Goal: Register for event/course

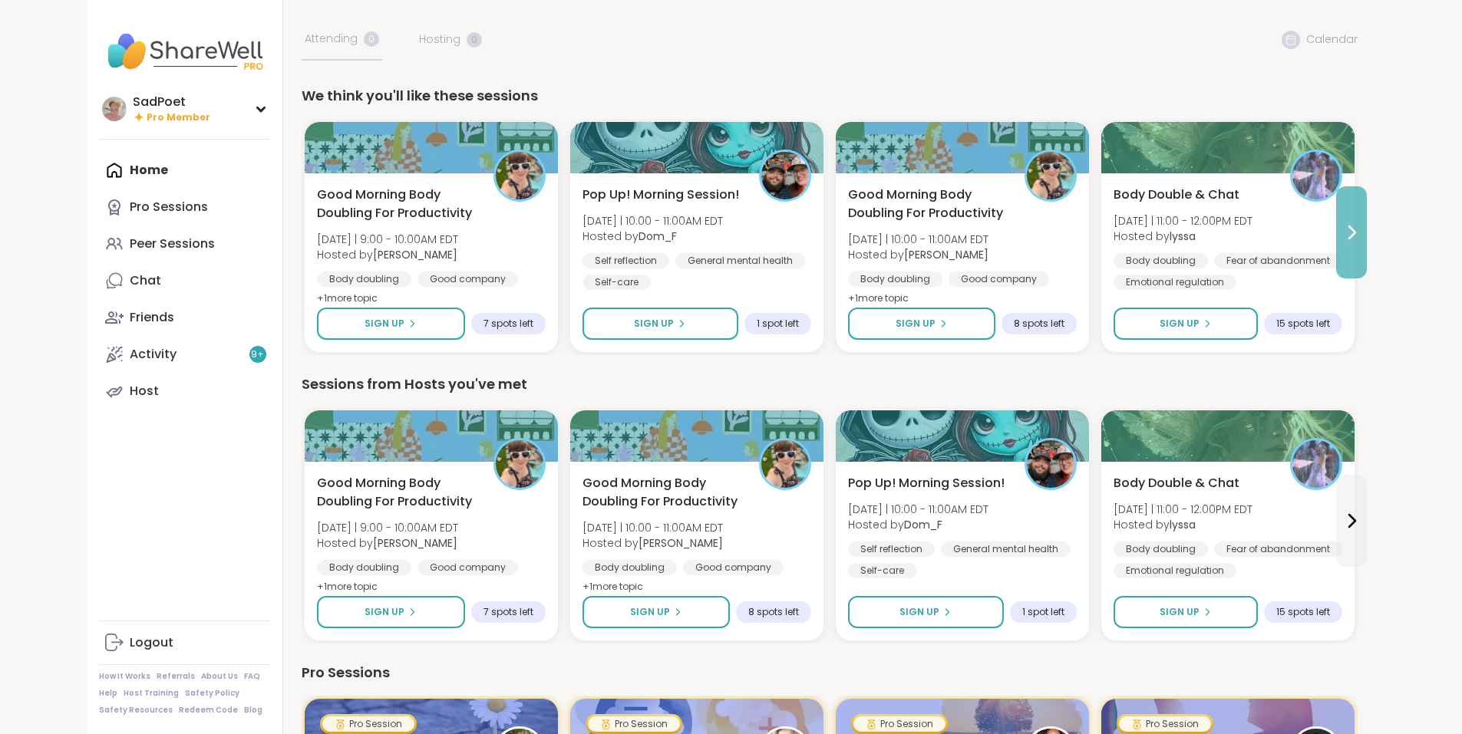
click at [1360, 232] on icon at bounding box center [1351, 232] width 18 height 18
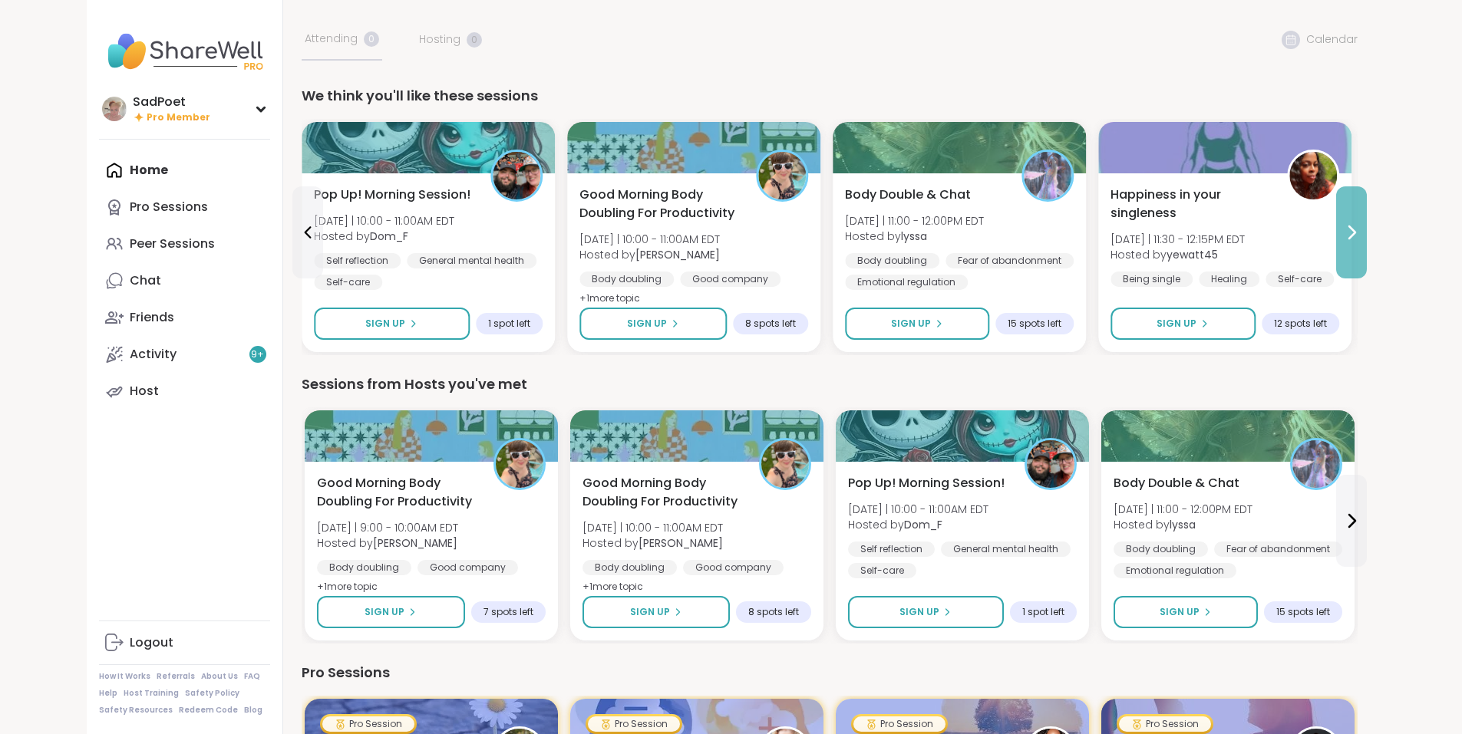
click at [1360, 231] on icon at bounding box center [1351, 232] width 18 height 18
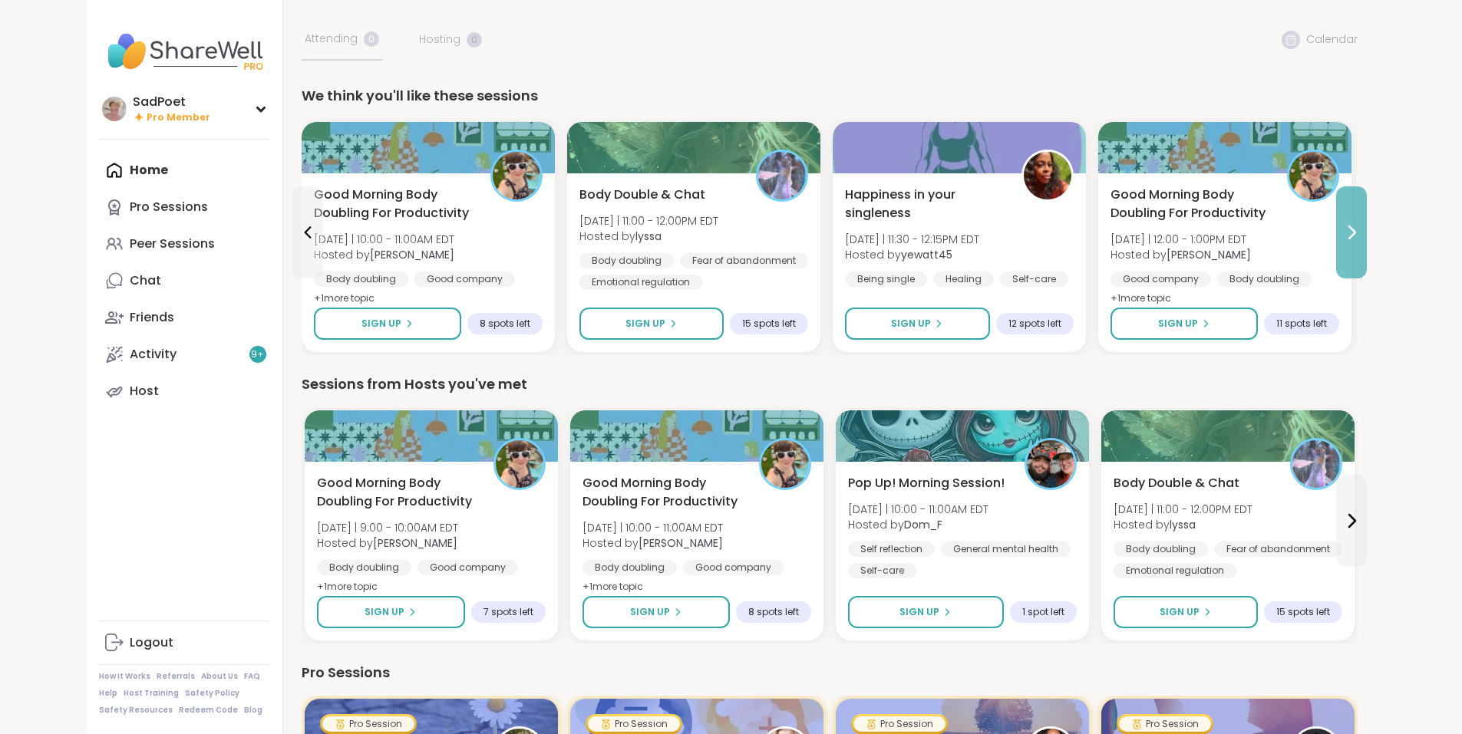
click at [1360, 231] on icon at bounding box center [1351, 232] width 18 height 18
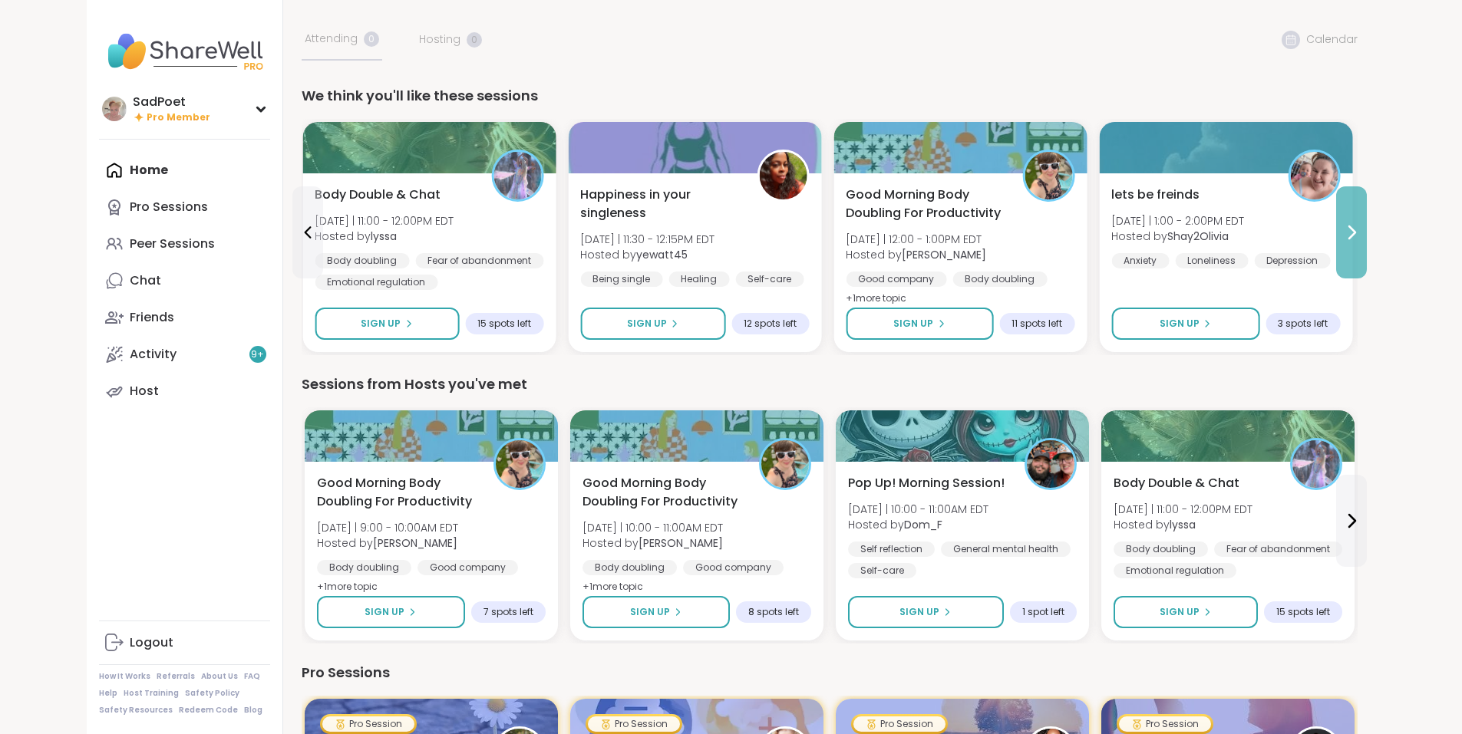
click at [1360, 231] on icon at bounding box center [1351, 232] width 18 height 18
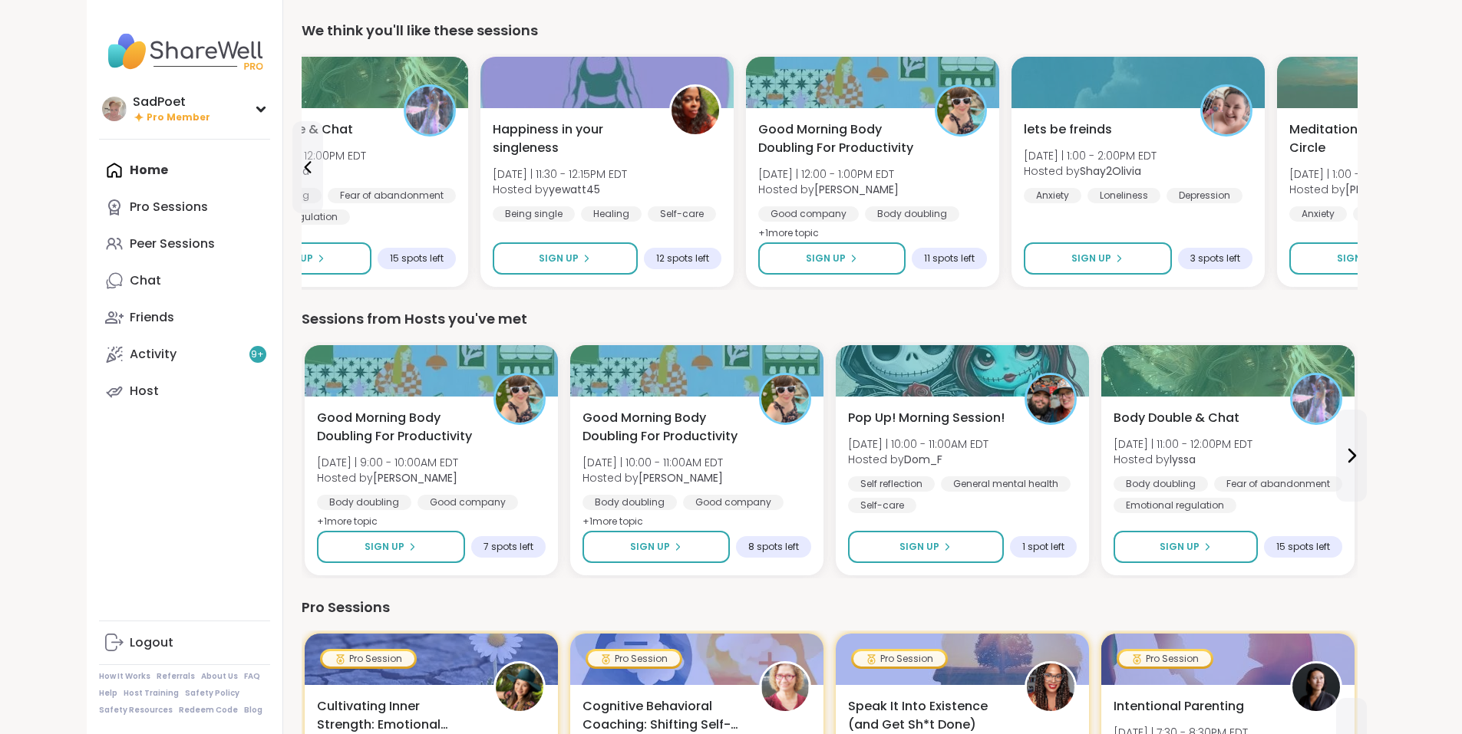
scroll to position [153, 0]
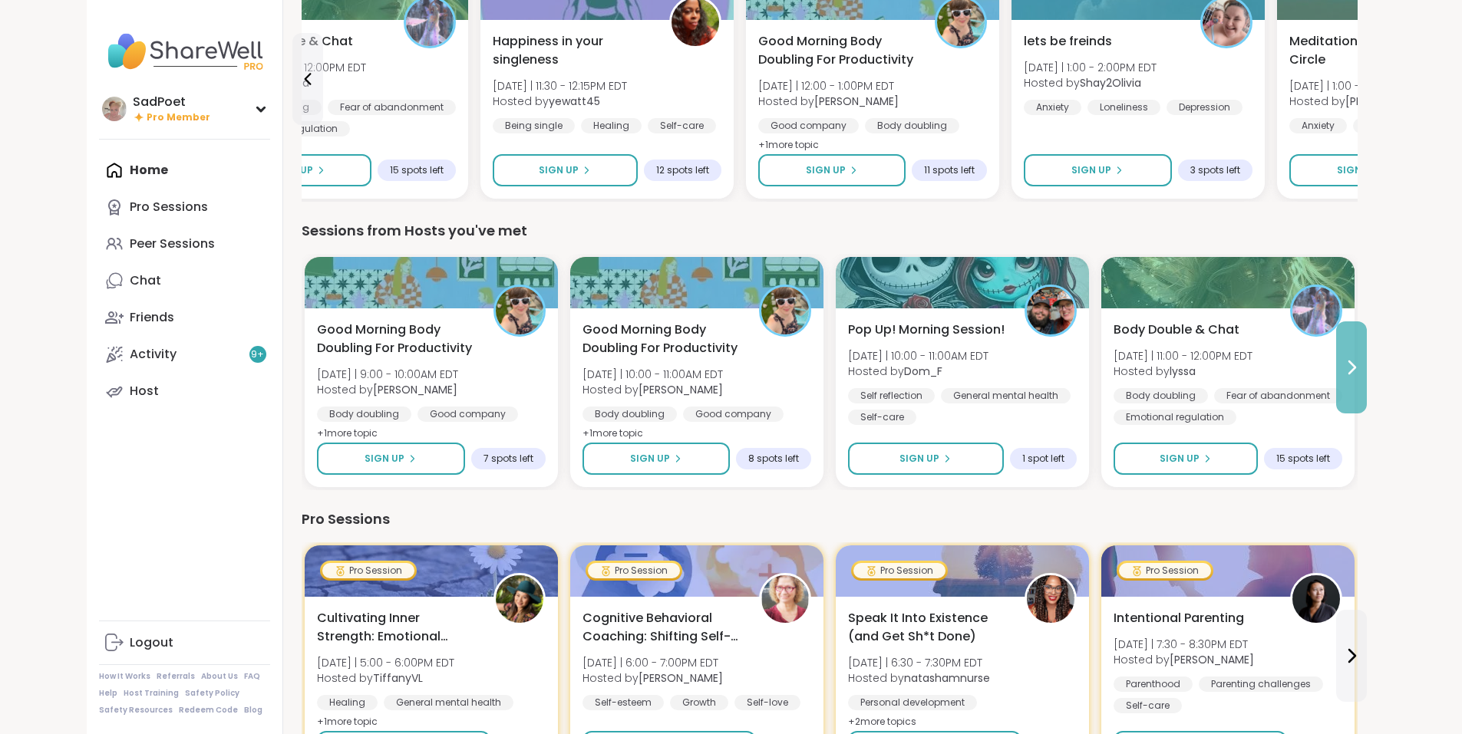
click at [1367, 383] on button at bounding box center [1351, 367] width 31 height 92
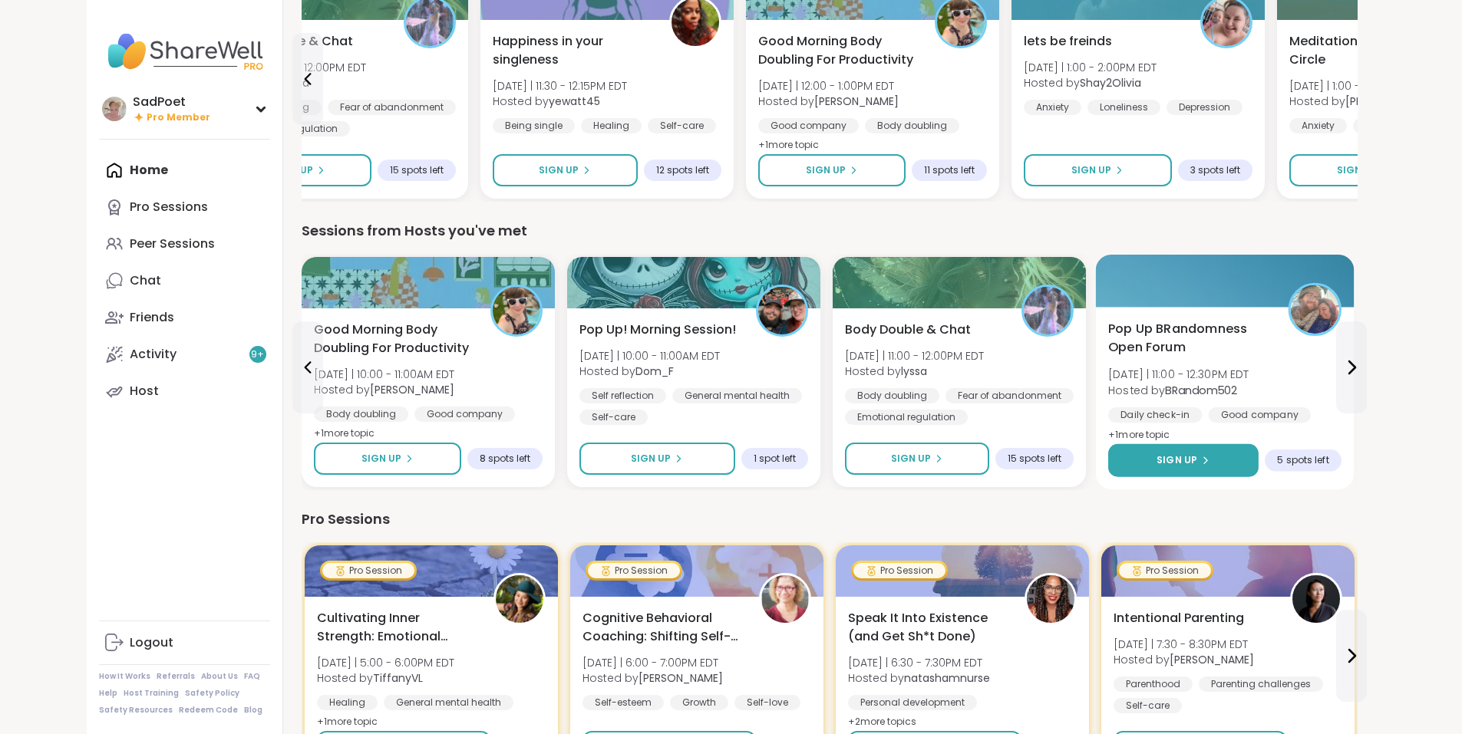
click at [1134, 461] on button "Sign Up" at bounding box center [1183, 460] width 150 height 33
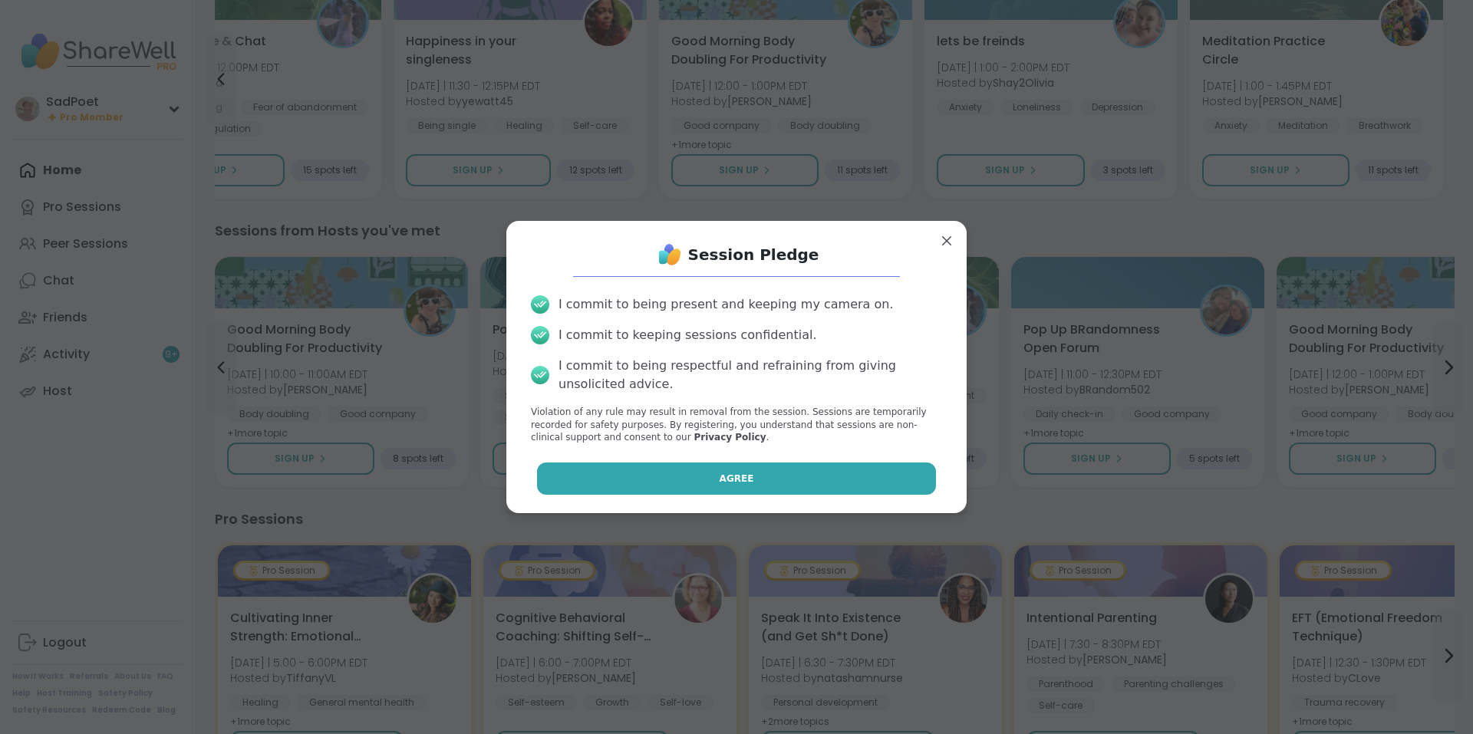
click at [762, 484] on button "Agree" at bounding box center [737, 479] width 400 height 32
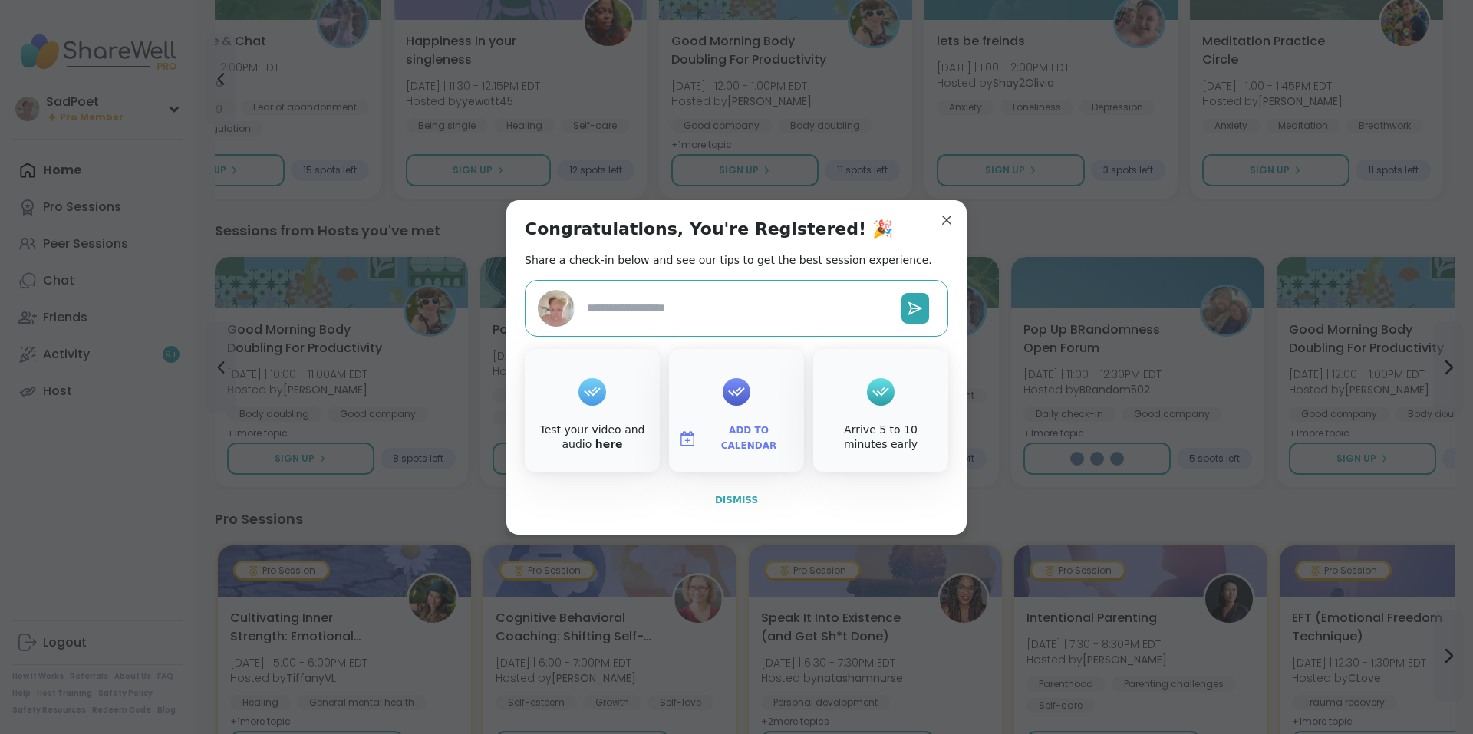
type textarea "*"
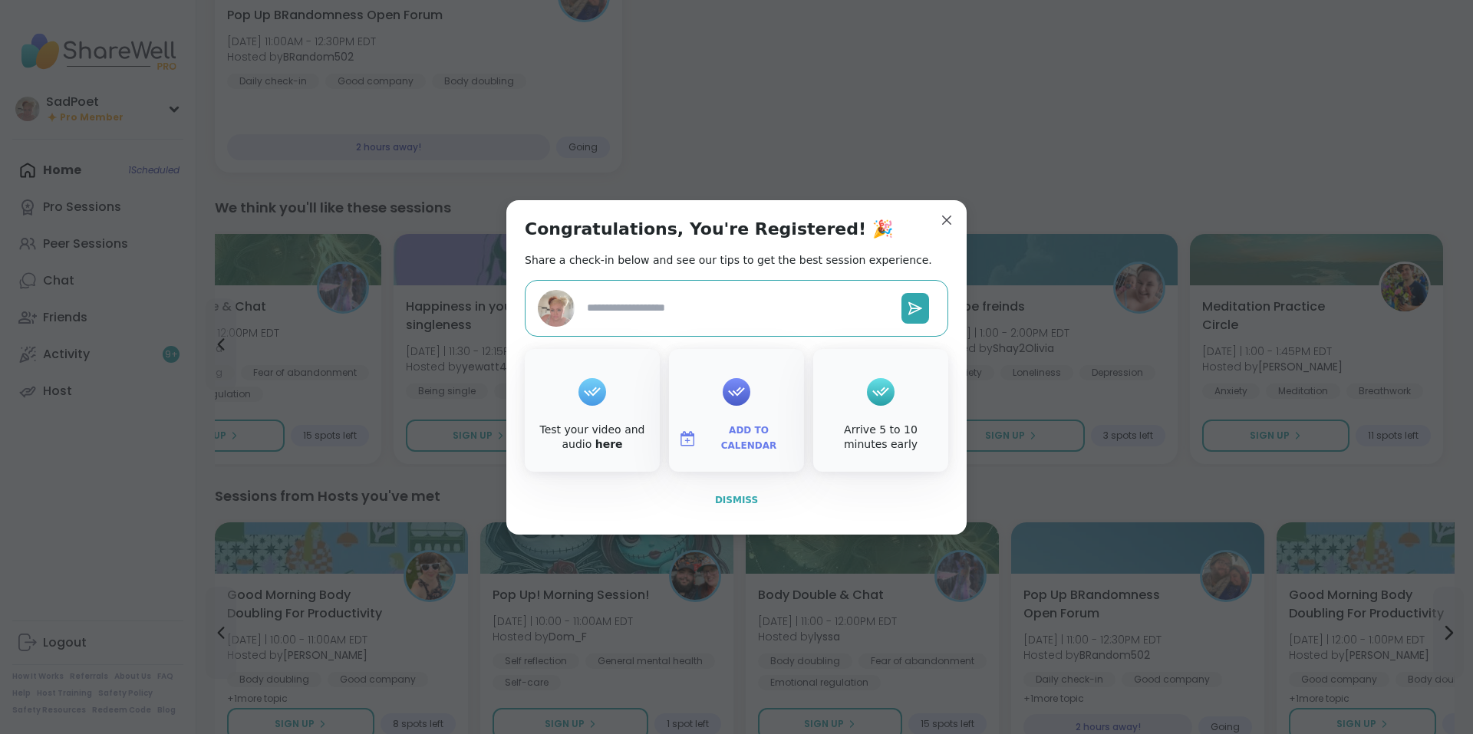
click at [736, 504] on span "Dismiss" at bounding box center [736, 500] width 43 height 11
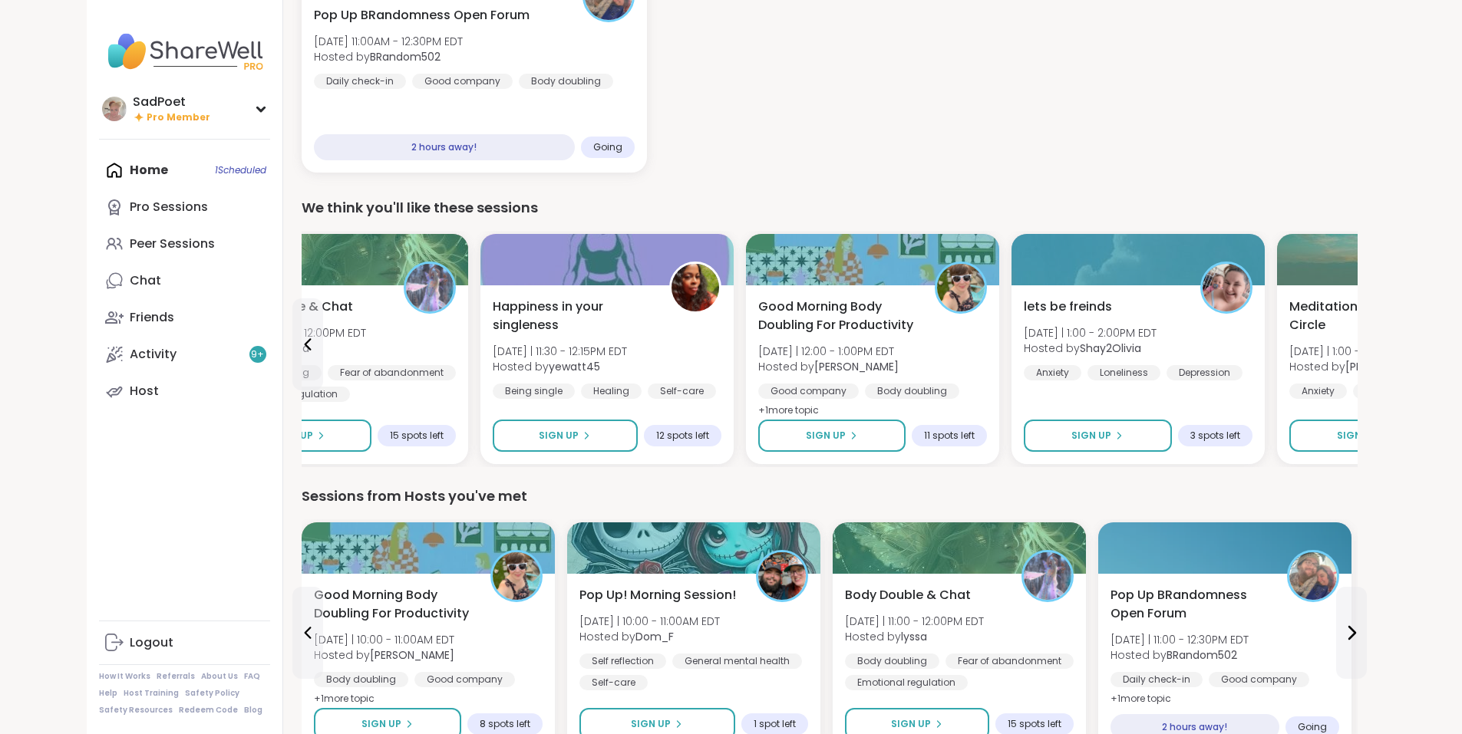
scroll to position [307, 0]
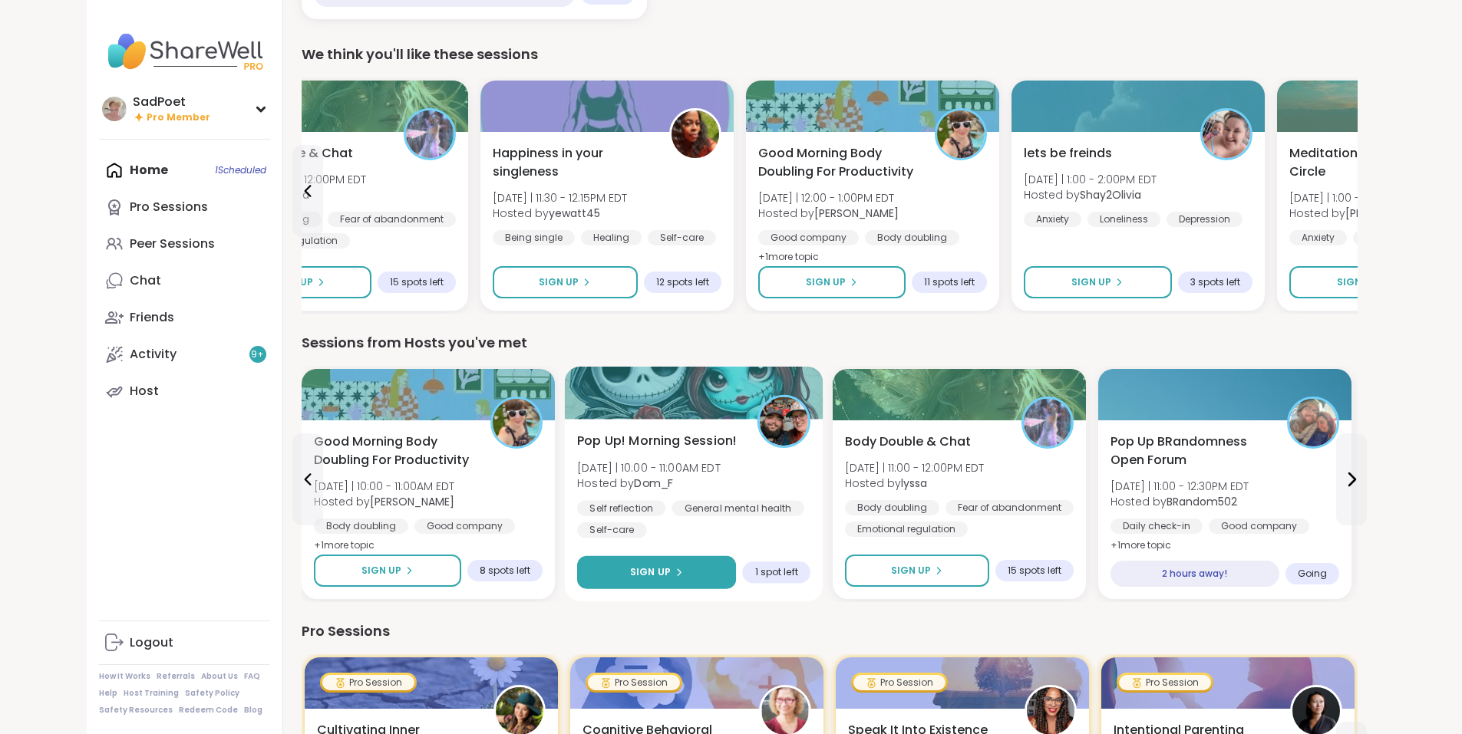
click at [628, 572] on button "Sign Up" at bounding box center [656, 572] width 159 height 33
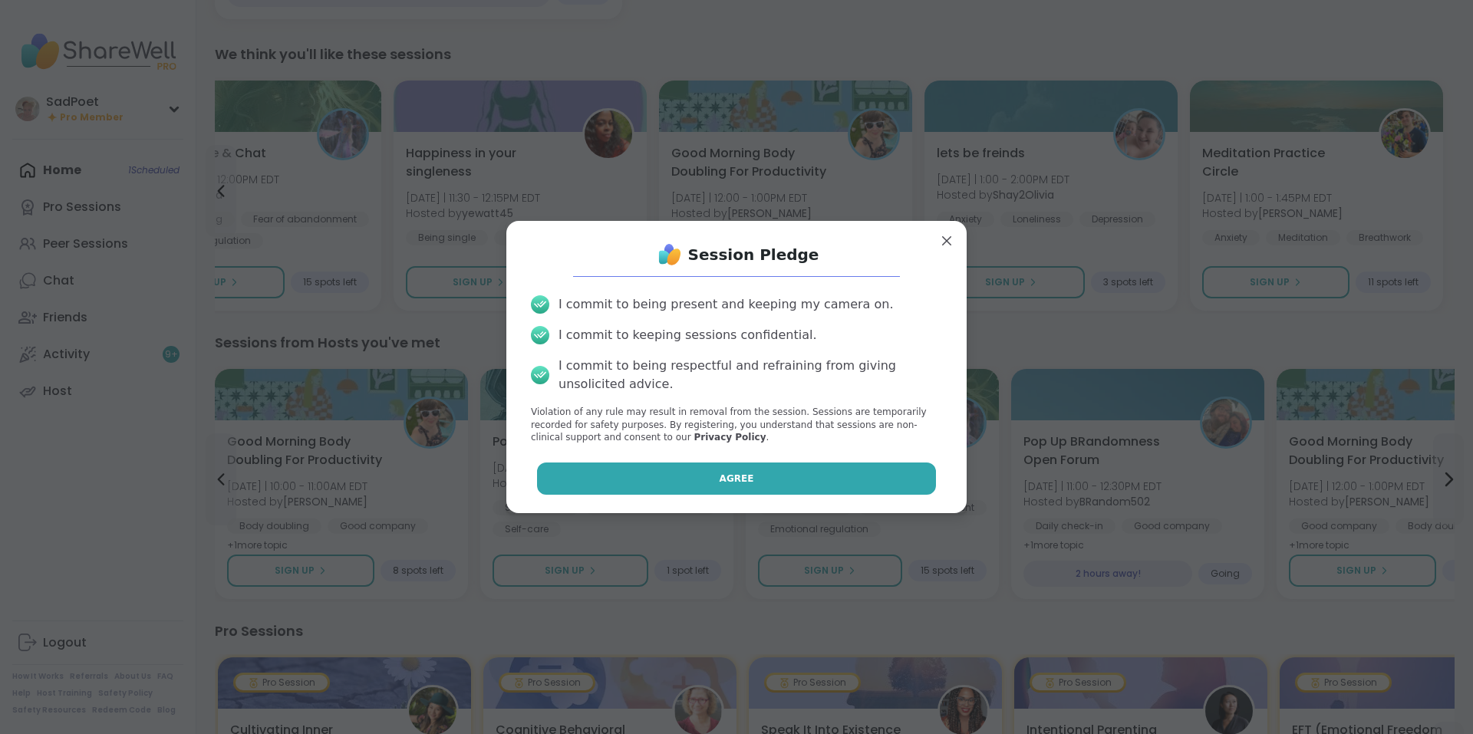
click at [720, 483] on span "Agree" at bounding box center [737, 479] width 35 height 14
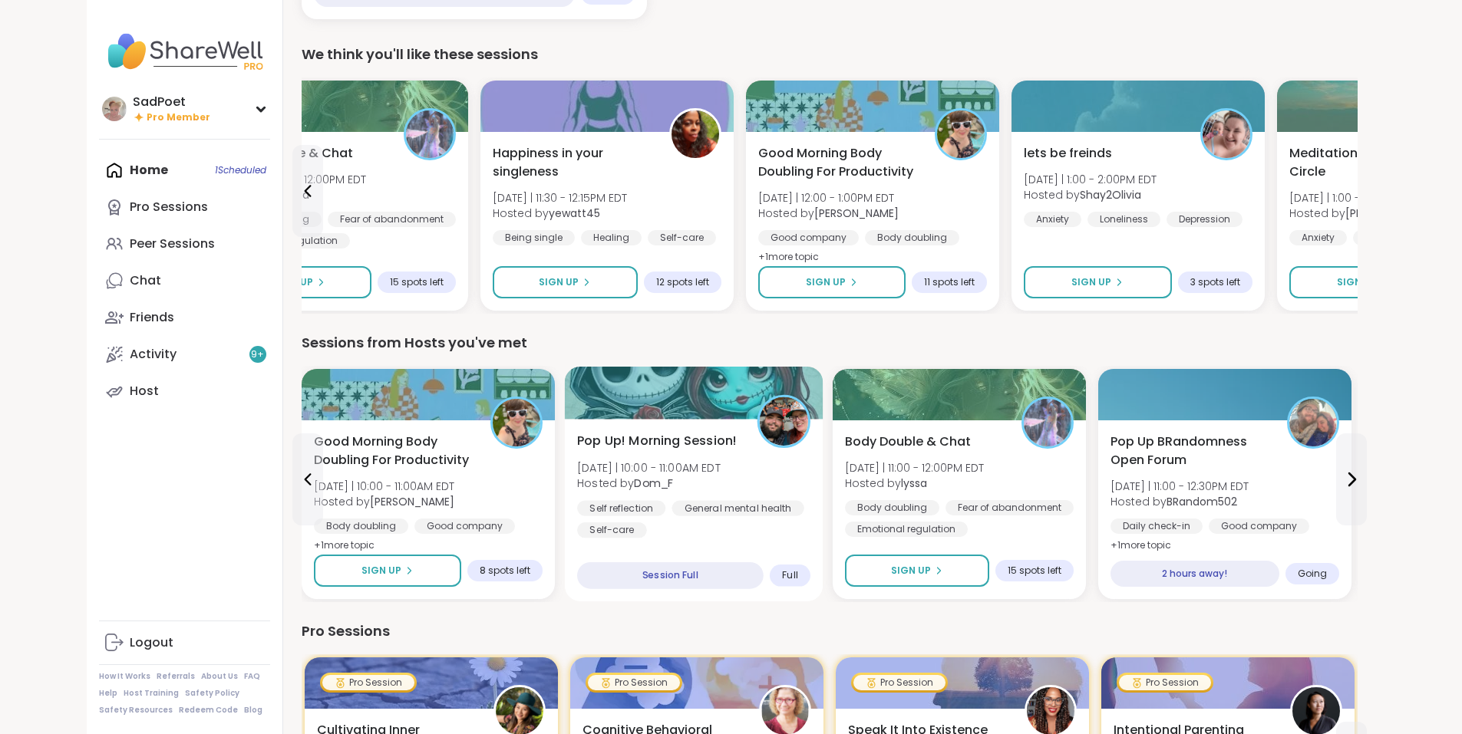
click at [664, 535] on div "Self reflection General mental health Self-care" at bounding box center [693, 519] width 233 height 38
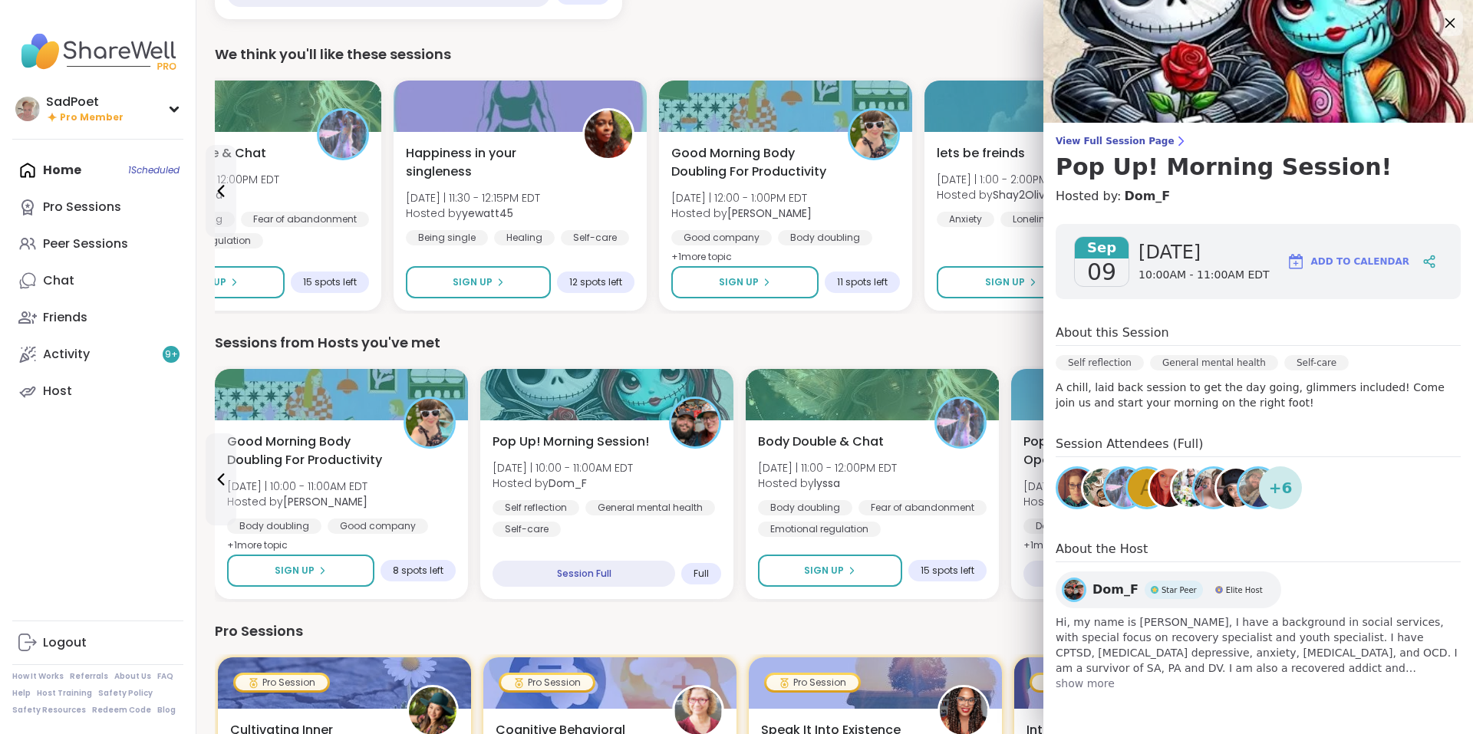
click at [1440, 26] on icon at bounding box center [1449, 22] width 19 height 19
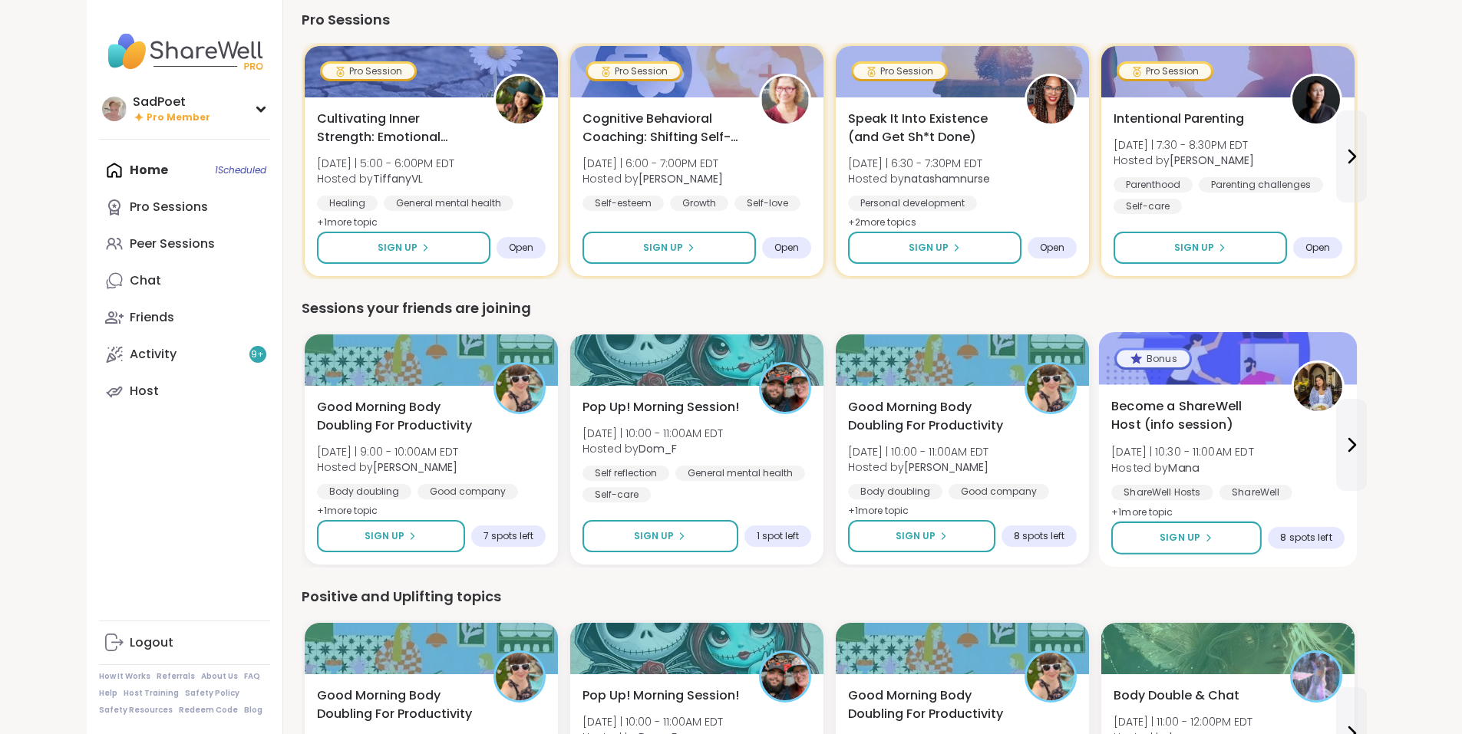
scroll to position [921, 0]
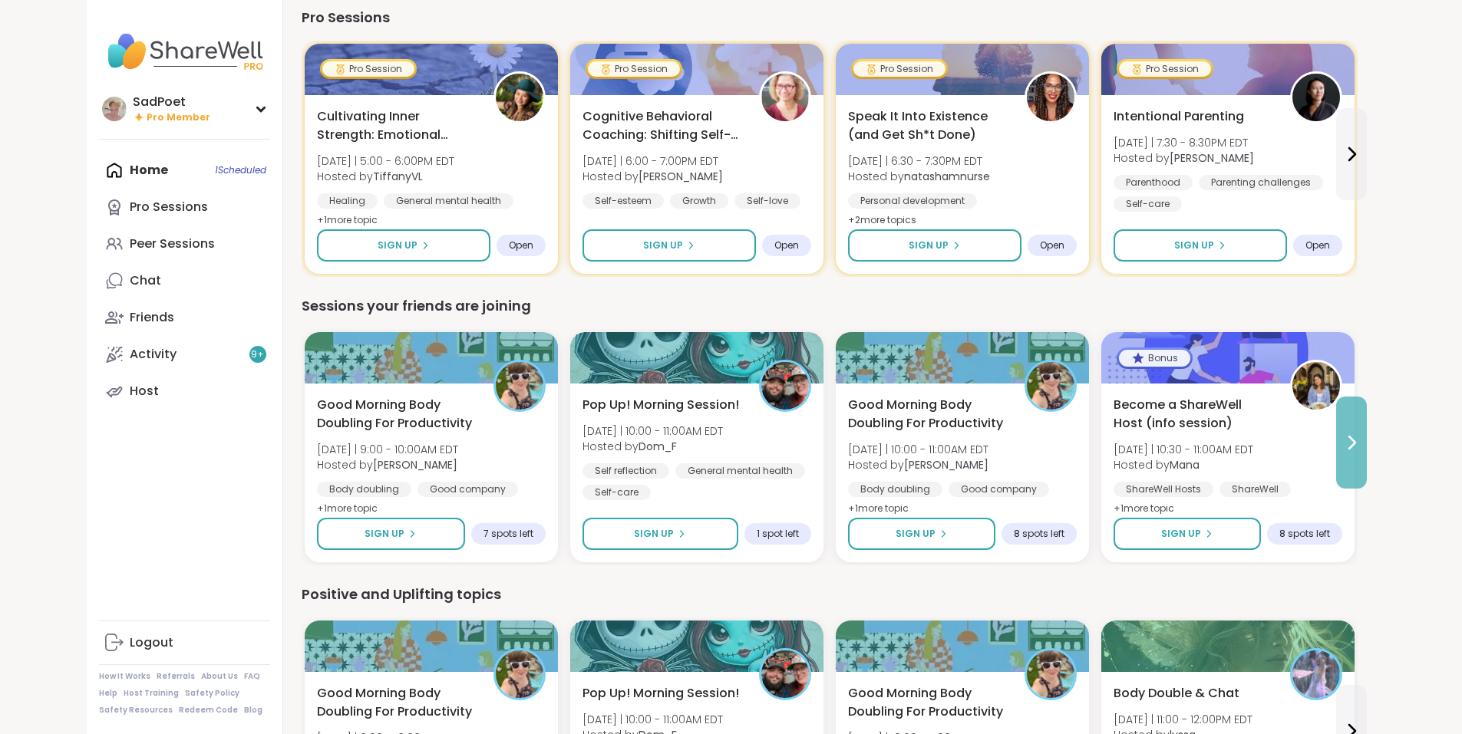
click at [1355, 447] on icon at bounding box center [1352, 443] width 6 height 12
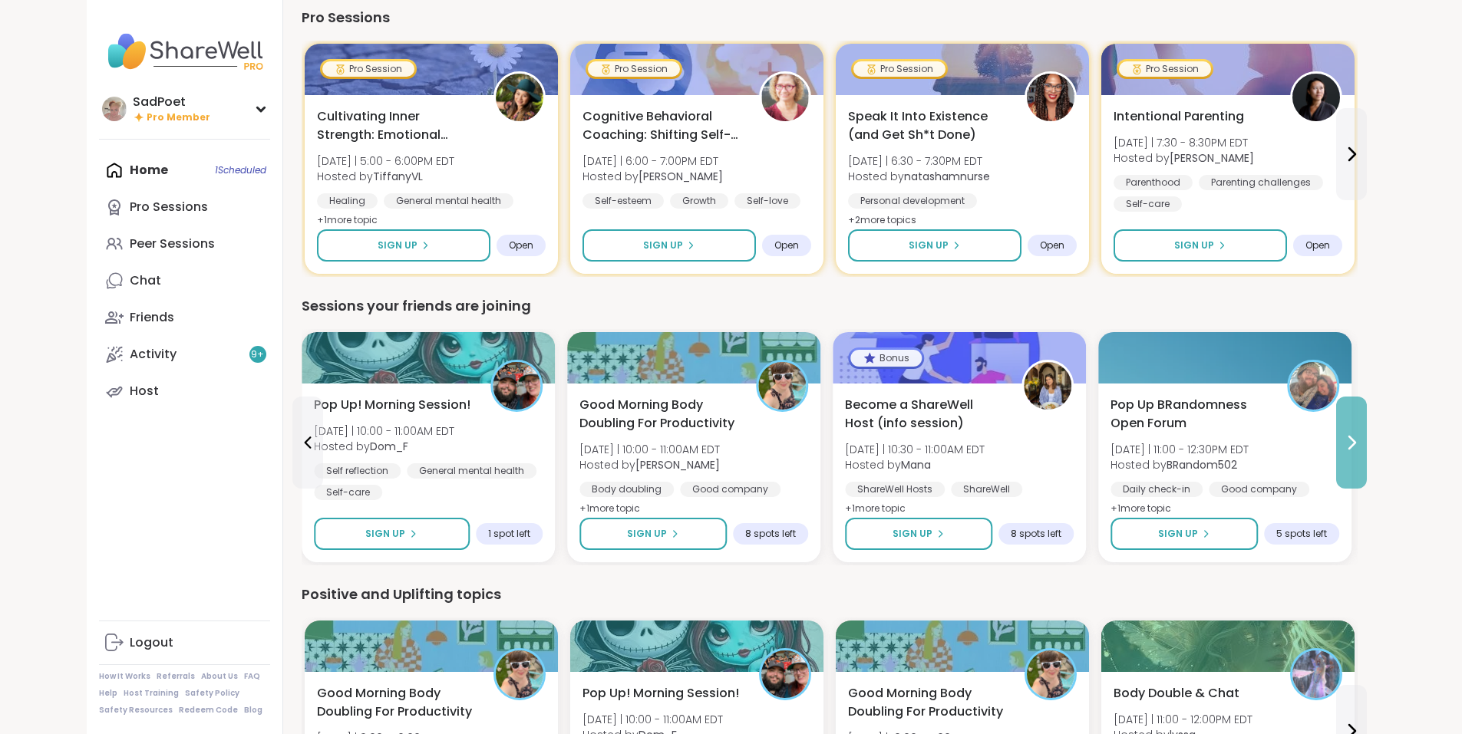
click at [1355, 447] on icon at bounding box center [1352, 443] width 6 height 12
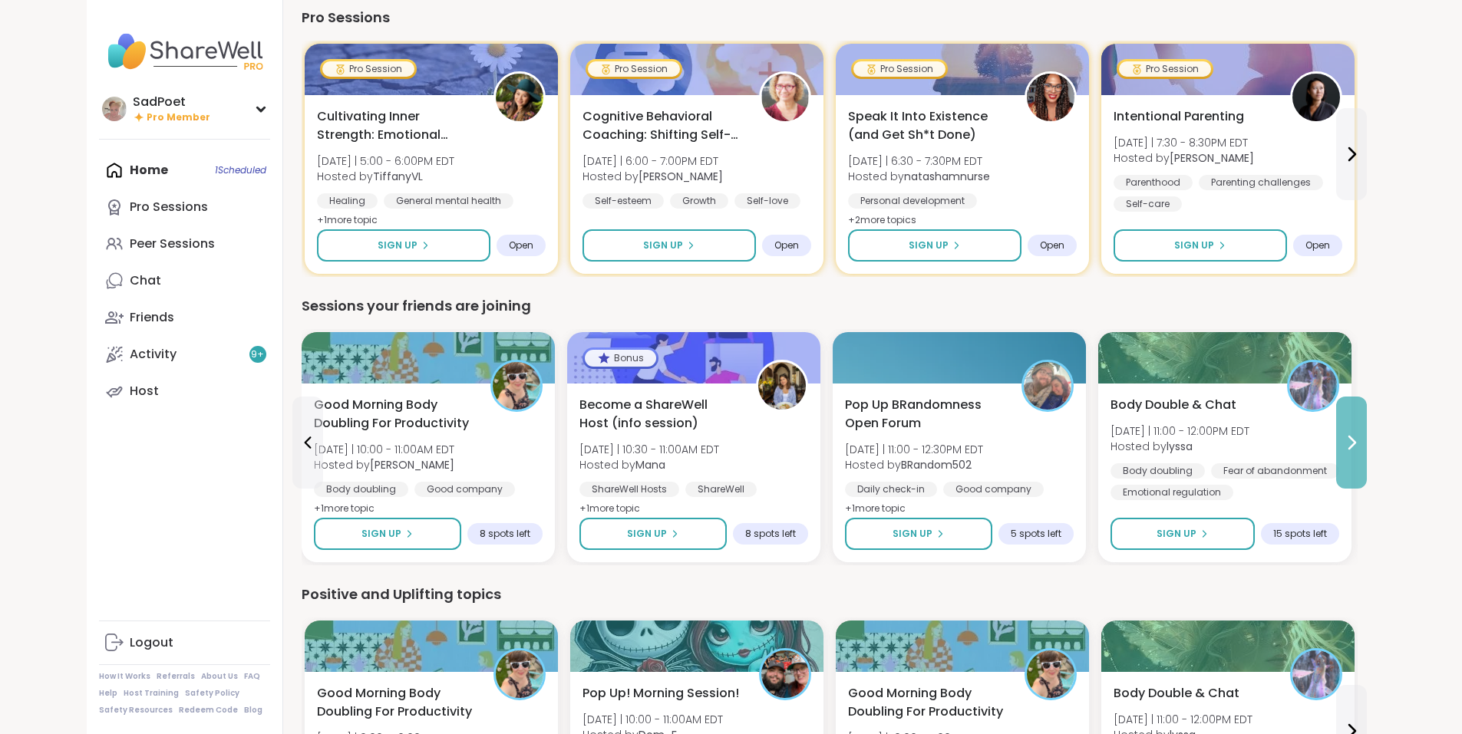
click at [1355, 447] on icon at bounding box center [1352, 443] width 6 height 12
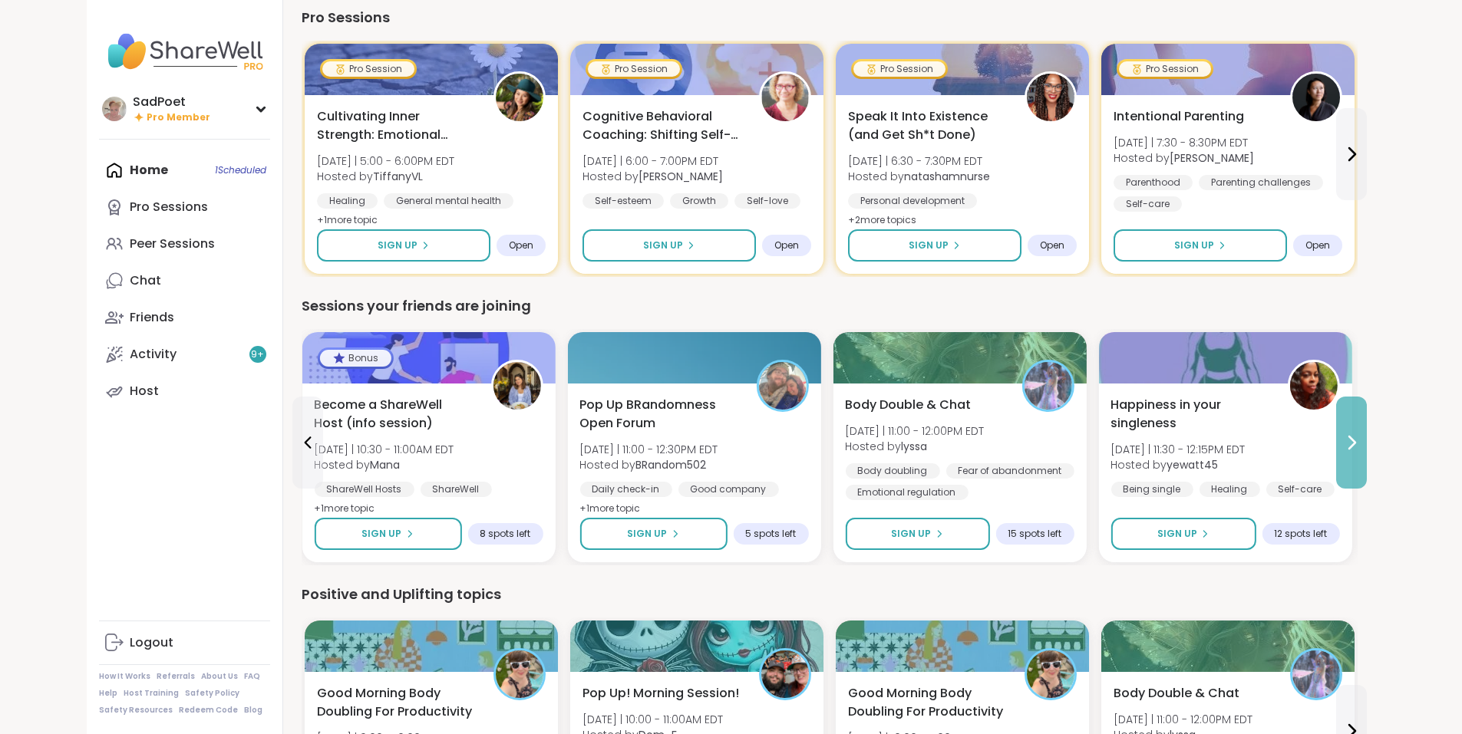
click at [1355, 447] on icon at bounding box center [1352, 443] width 6 height 12
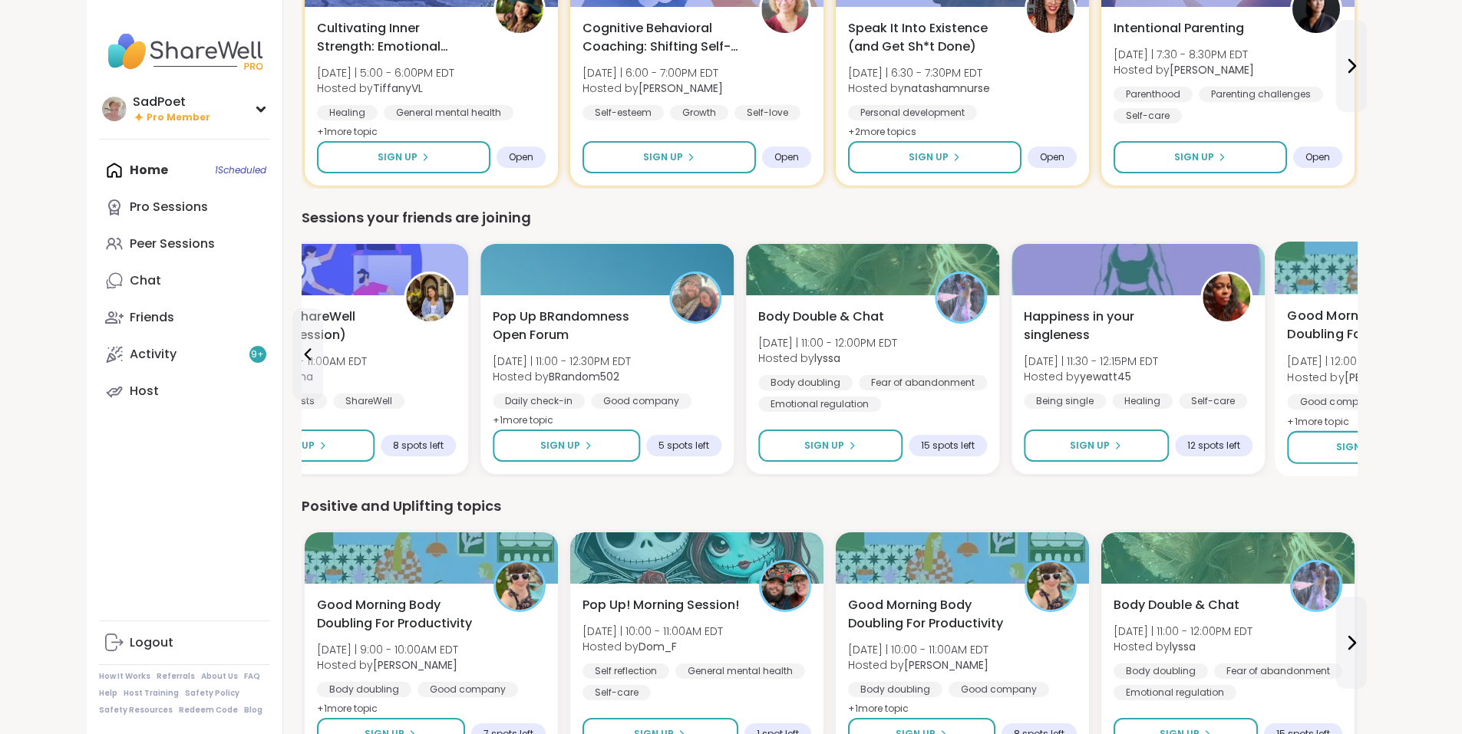
scroll to position [1151, 0]
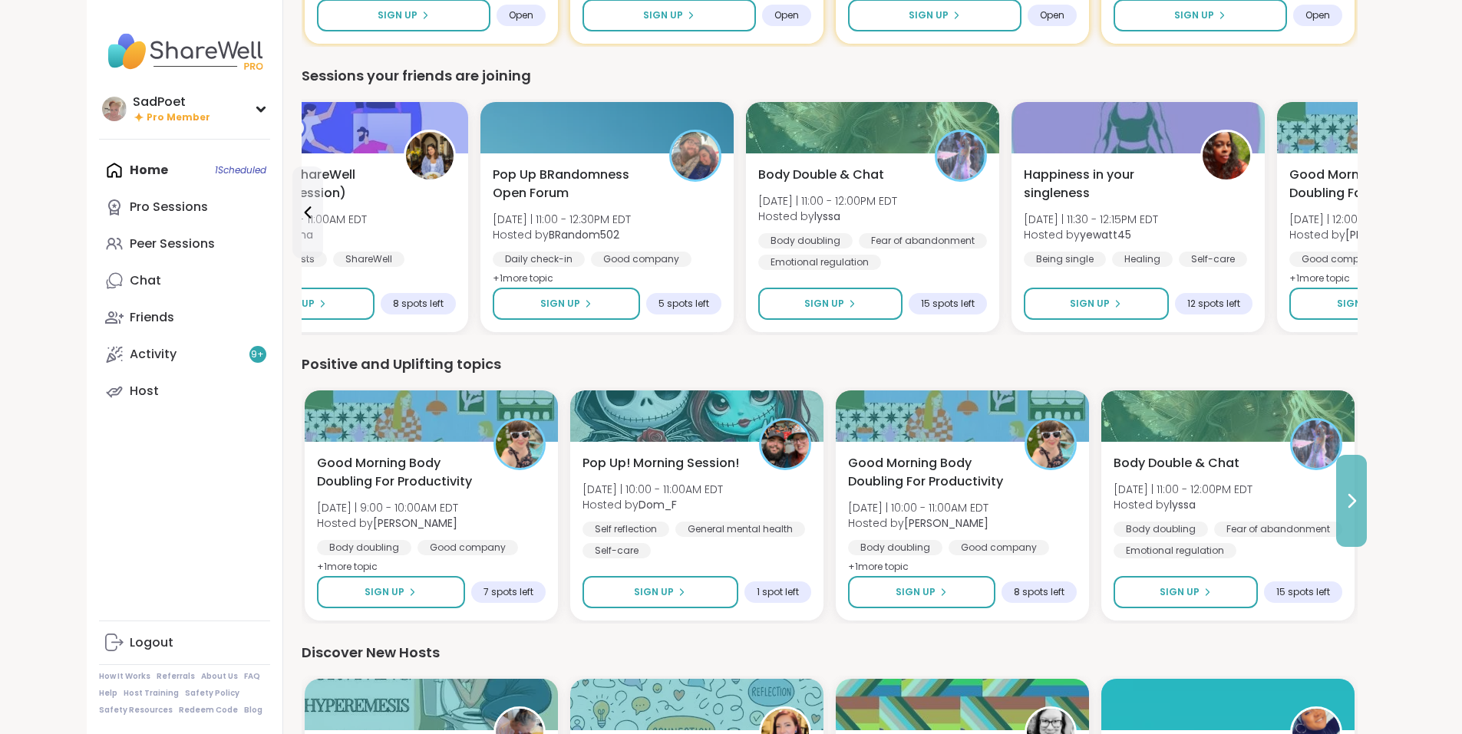
click at [1367, 500] on button at bounding box center [1351, 501] width 31 height 92
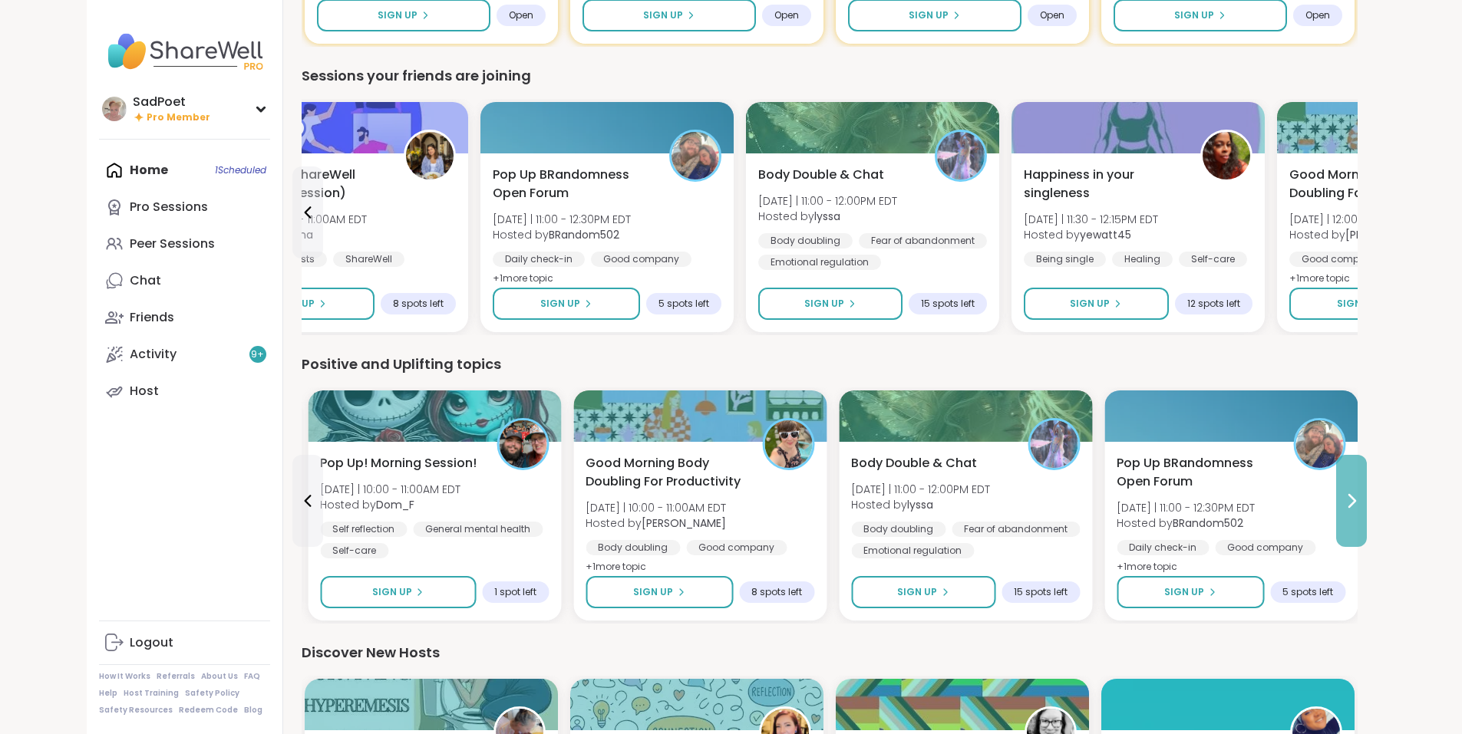
click at [1360, 501] on icon at bounding box center [1351, 501] width 18 height 18
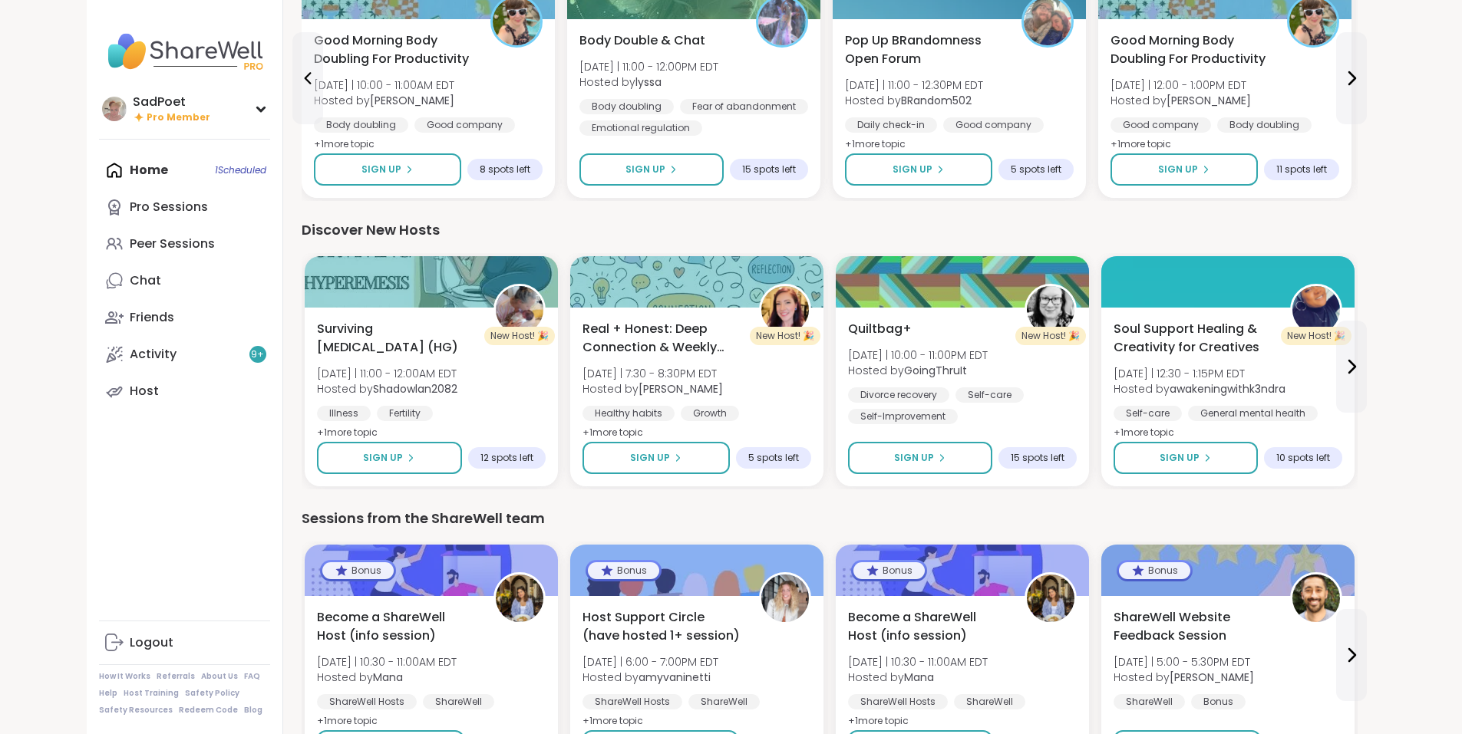
scroll to position [1683, 0]
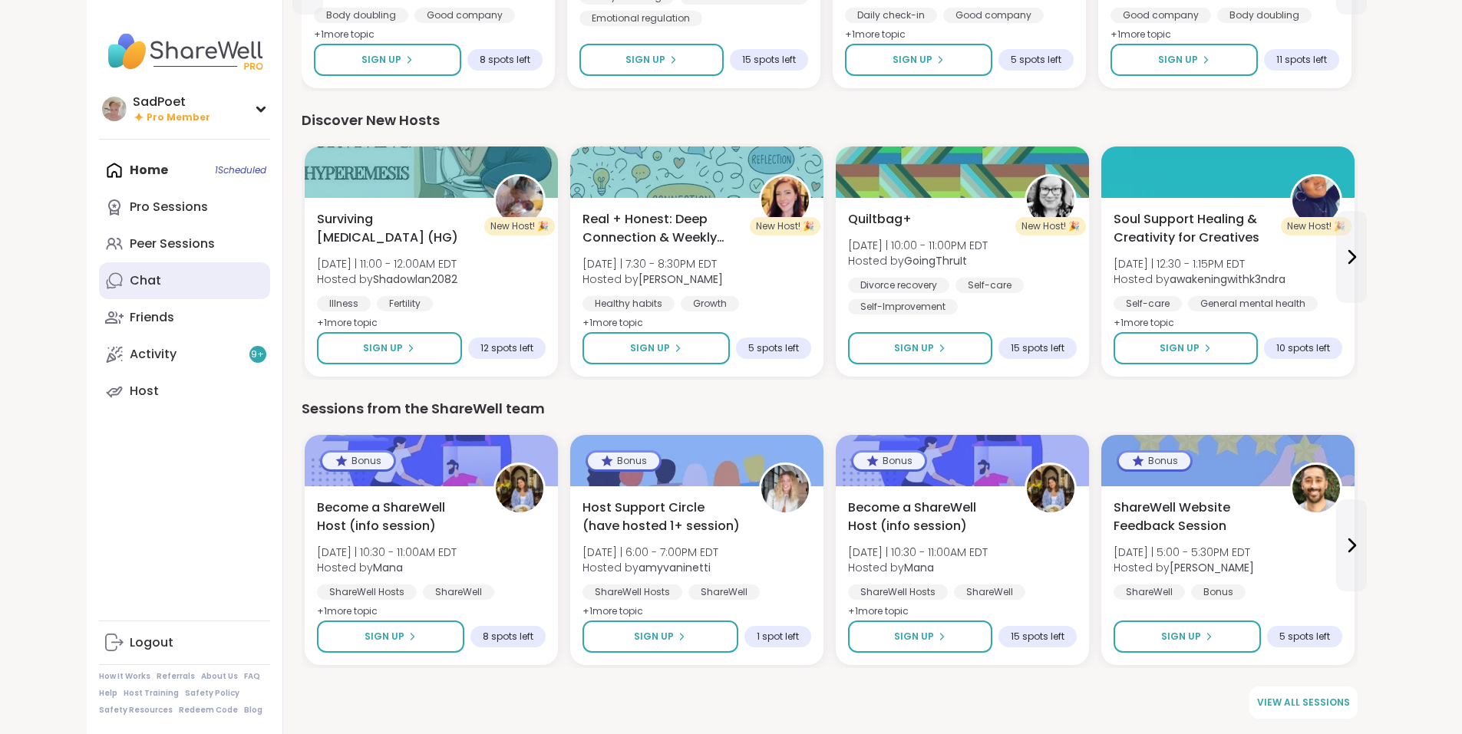
click at [99, 295] on link "Chat" at bounding box center [184, 280] width 171 height 37
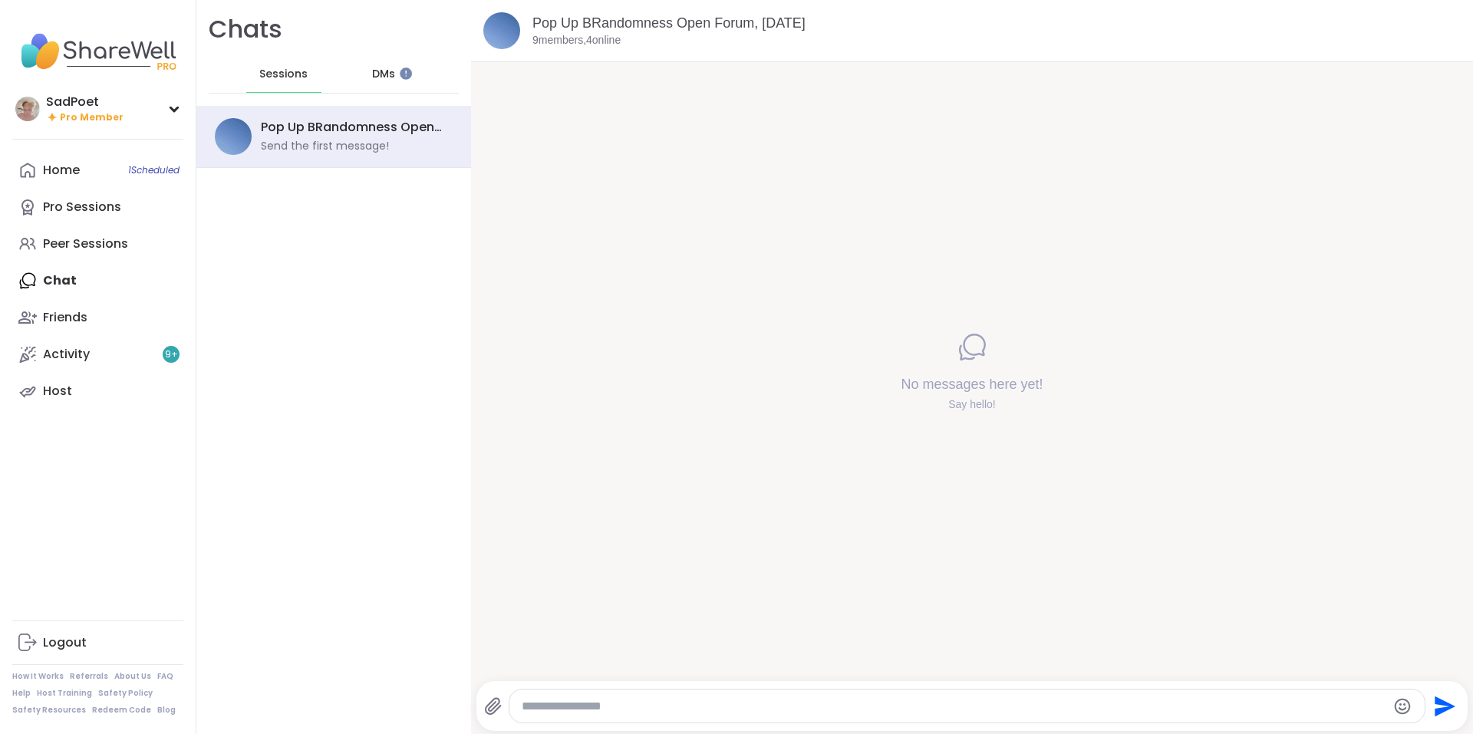
click at [372, 77] on span "DMs" at bounding box center [383, 74] width 23 height 15
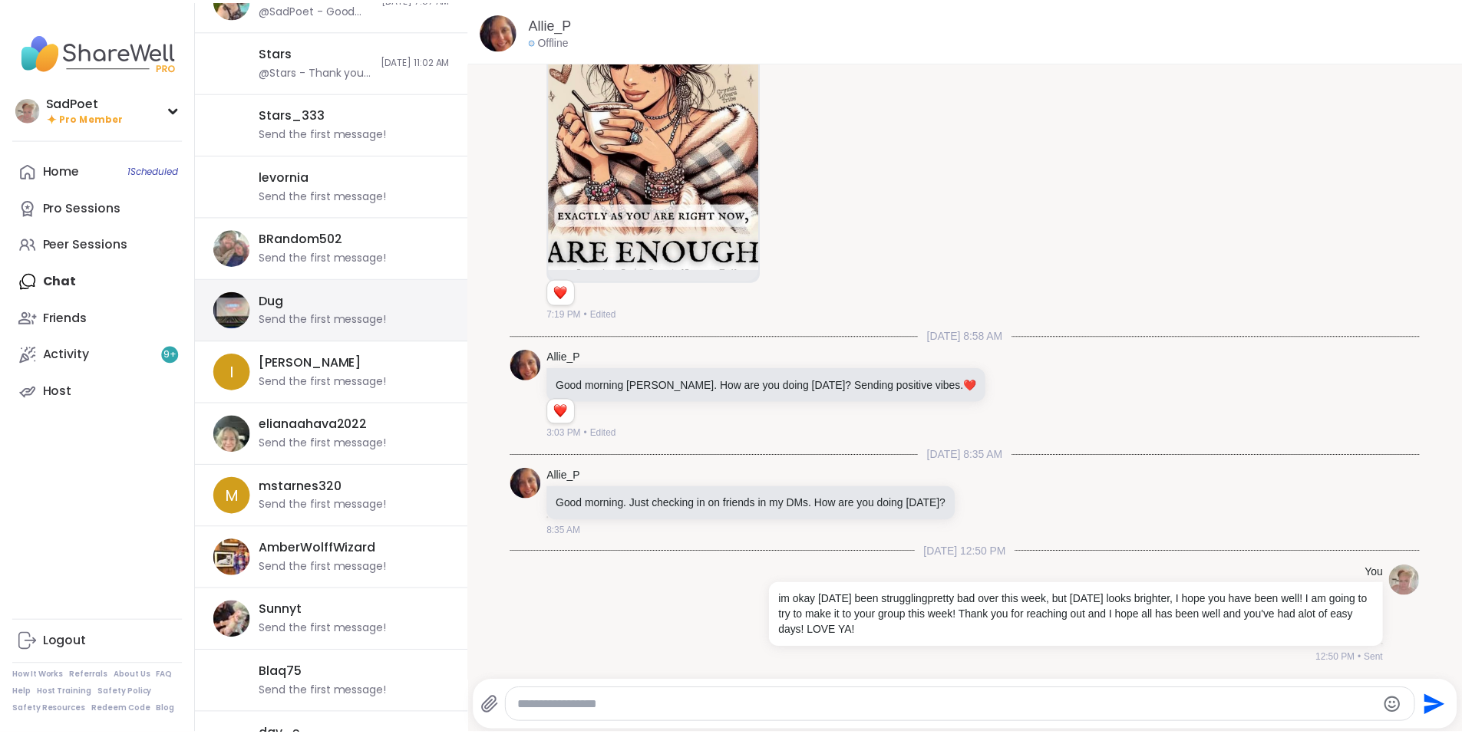
scroll to position [902, 0]
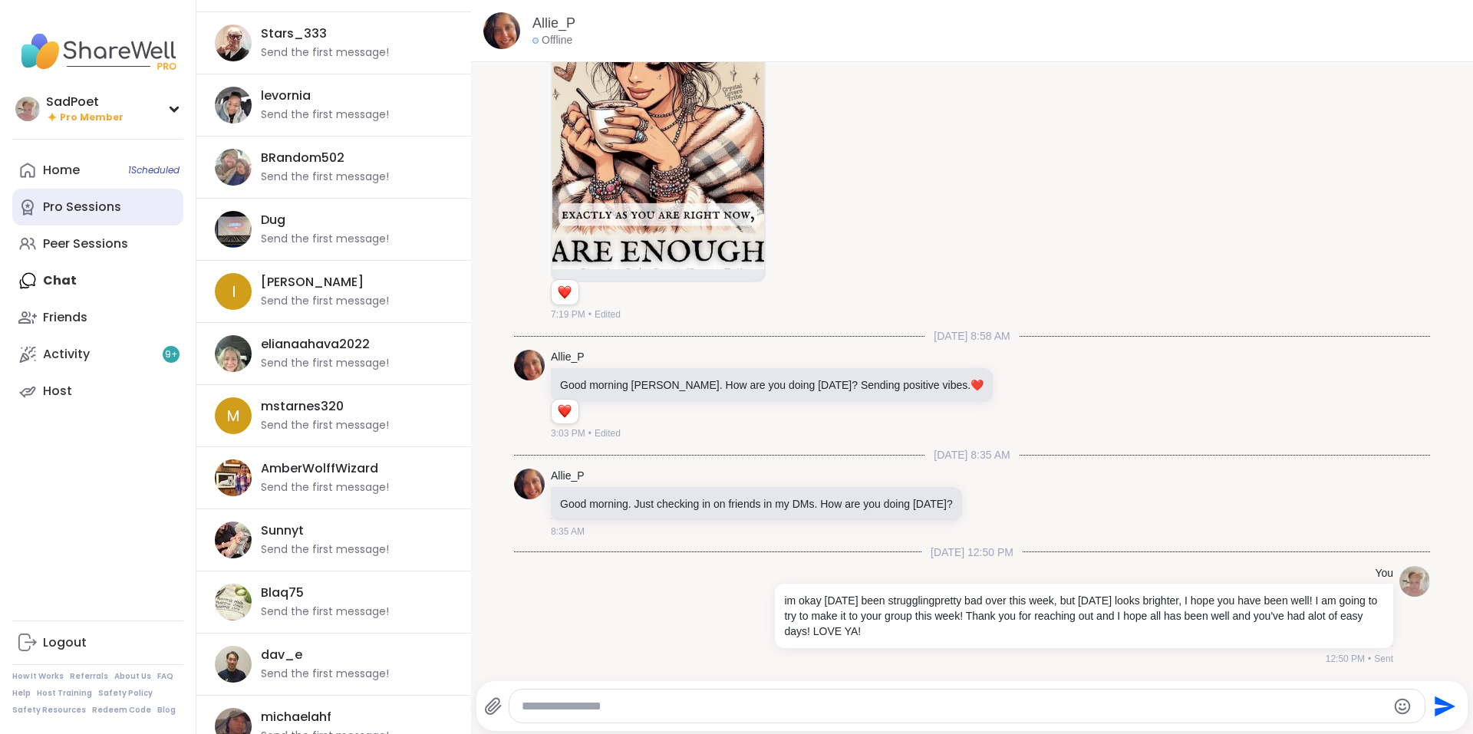
click at [133, 190] on link "Pro Sessions" at bounding box center [97, 207] width 171 height 37
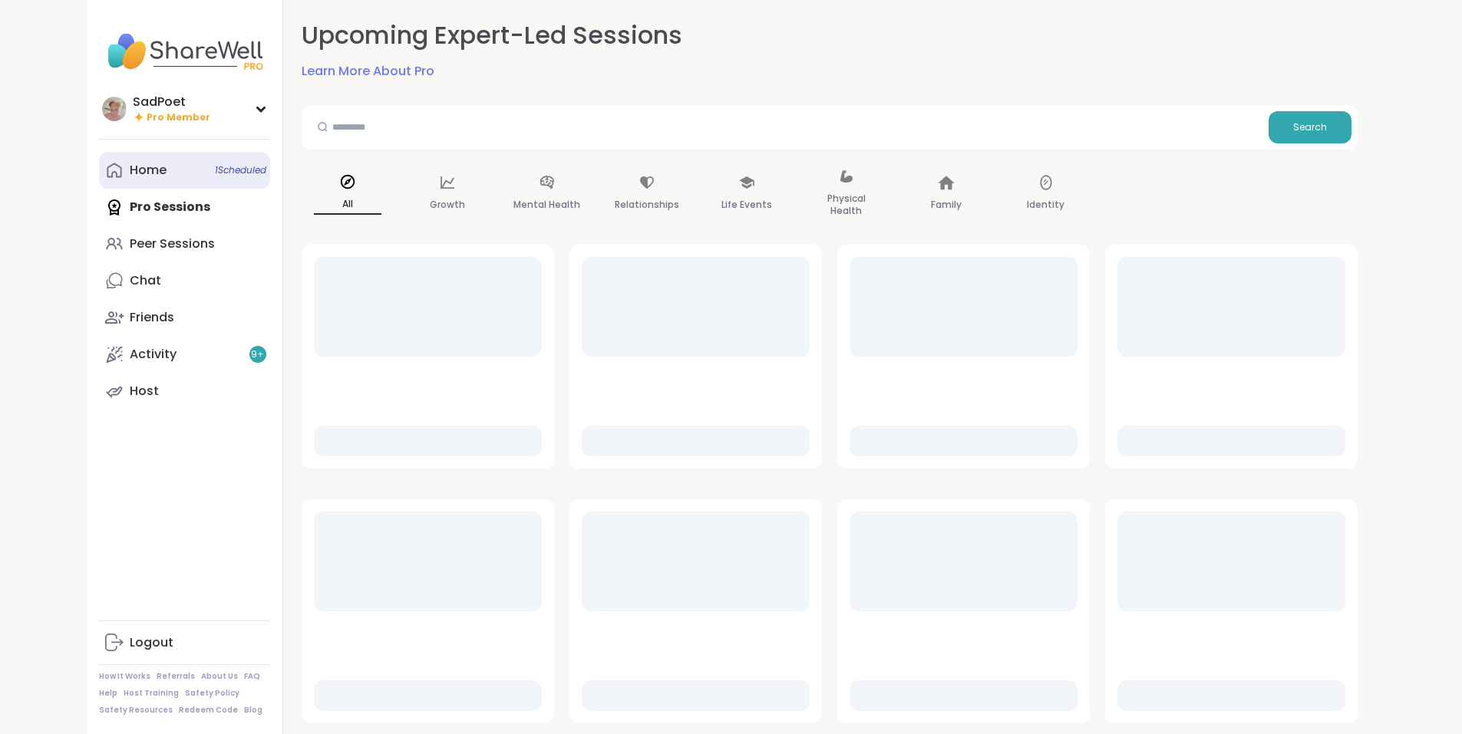
click at [215, 171] on span "1 Scheduled" at bounding box center [240, 170] width 51 height 12
